Goal: Find contact information: Find contact information

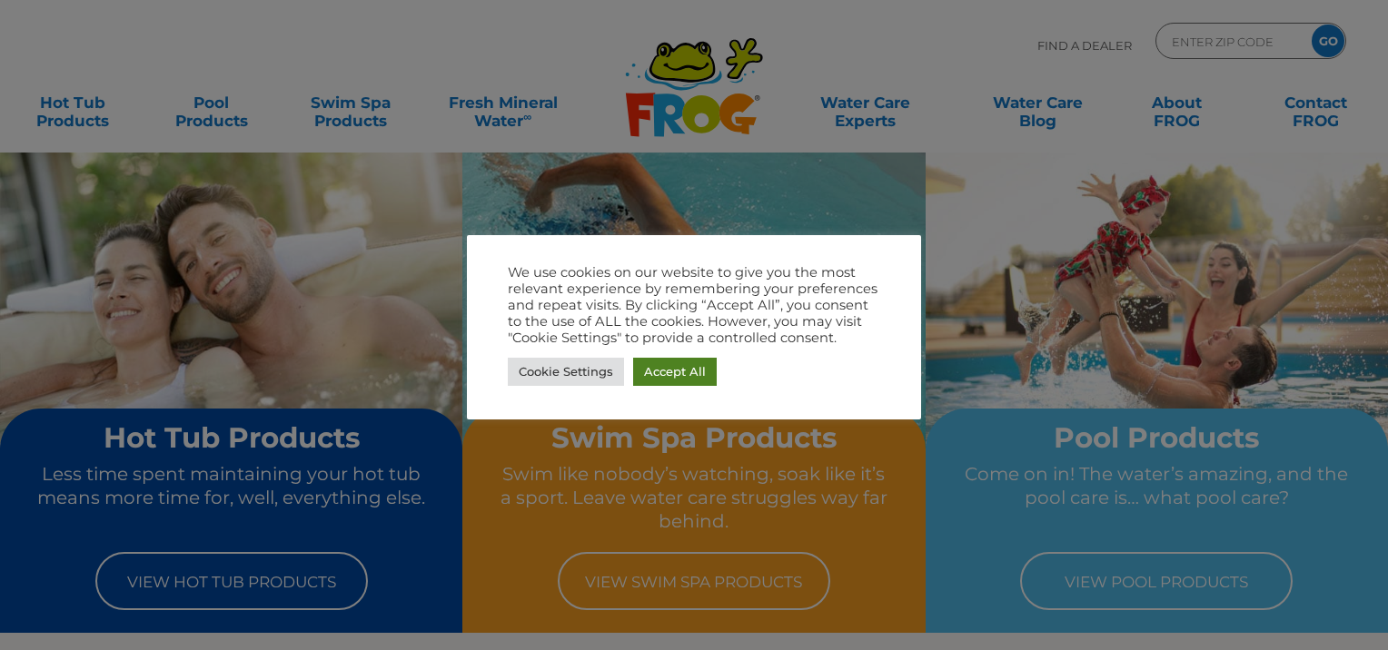
click at [681, 369] on link "Accept All" at bounding box center [675, 372] width 84 height 28
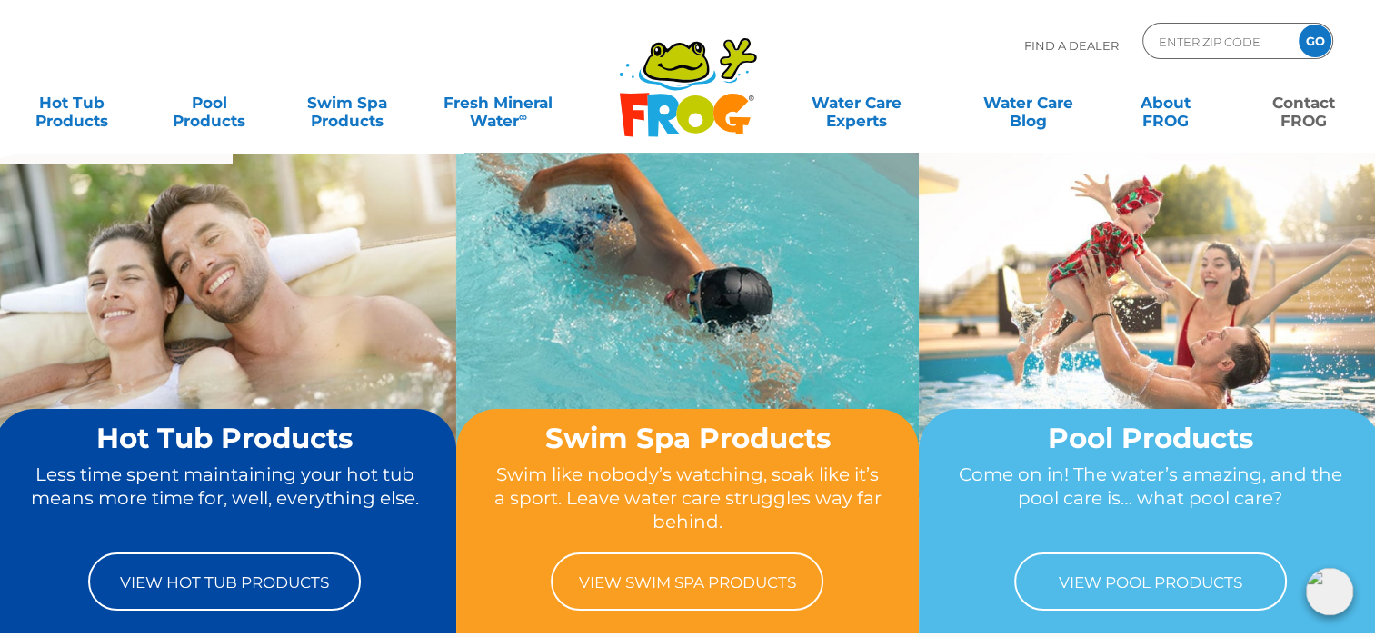
click at [1315, 114] on link "Contact FROG" at bounding box center [1302, 102] width 107 height 36
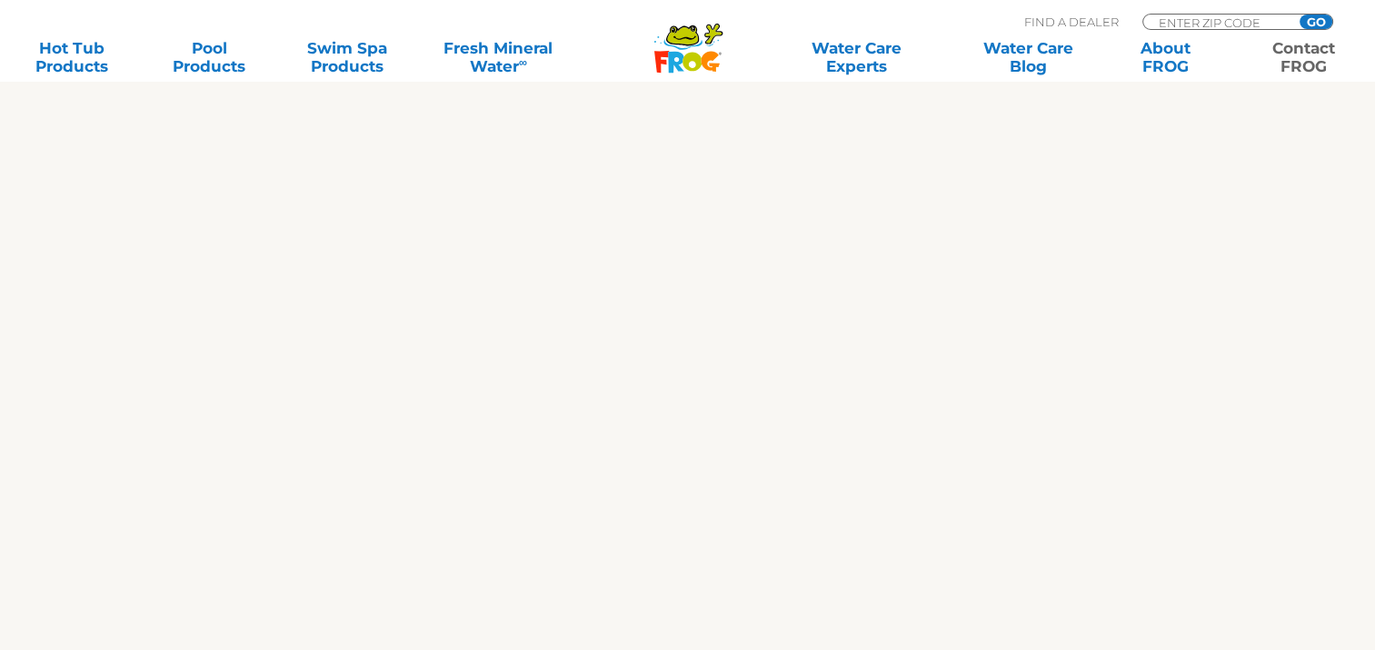
scroll to position [363, 0]
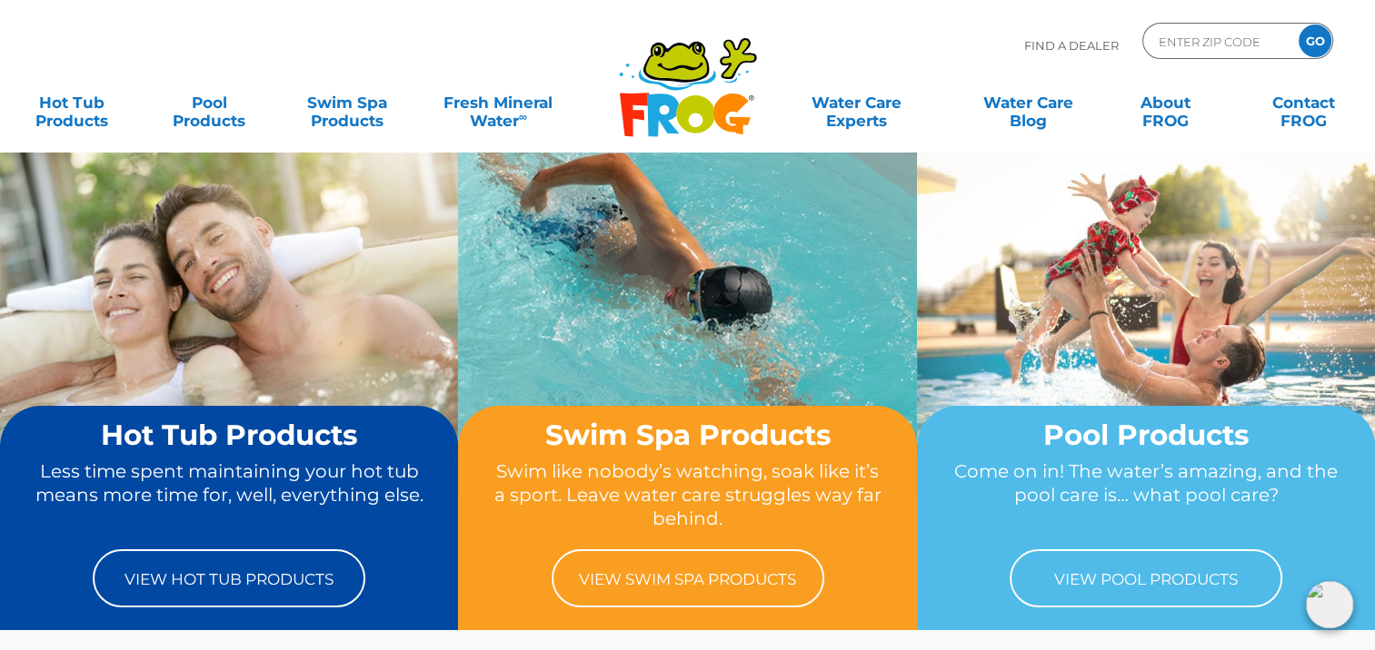
click at [672, 105] on icon at bounding box center [663, 115] width 32 height 43
